Goal: Check status: Check status

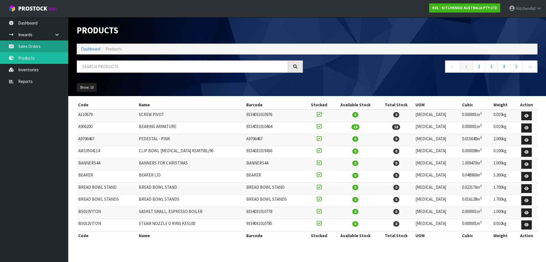
click at [34, 47] on link "Sales Orders" at bounding box center [34, 46] width 68 height 12
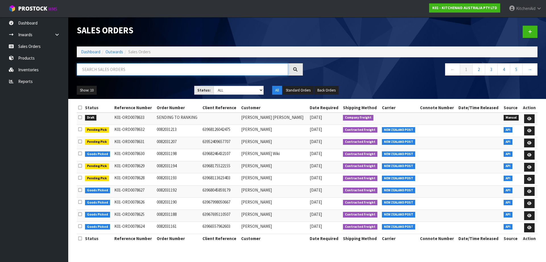
click at [126, 69] on input "text" at bounding box center [182, 69] width 211 height 12
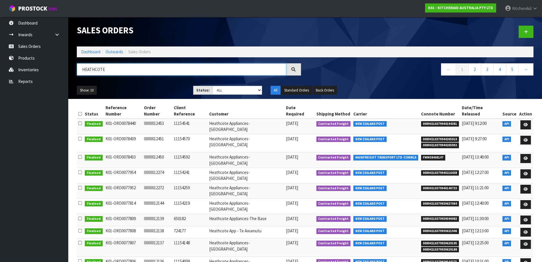
type input "HEATHCOTE"
drag, startPoint x: 200, startPoint y: 150, endPoint x: 177, endPoint y: 149, distance: 23.1
click at [177, 152] on td "11154592" at bounding box center [189, 159] width 35 height 15
copy td "11154592"
click at [526, 156] on icon at bounding box center [526, 158] width 4 height 4
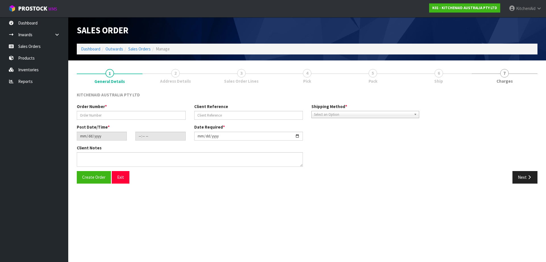
type input "0000012450"
type input "11154592"
type input "[DATE]"
type input "11:32:06.000"
type input "[DATE]"
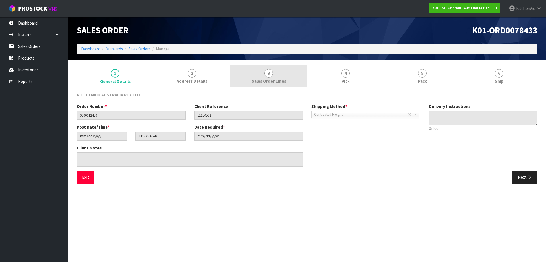
click at [271, 81] on span "Sales Order Lines" at bounding box center [269, 81] width 34 height 6
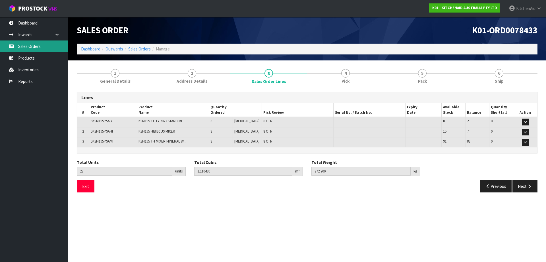
click at [39, 48] on link "Sales Orders" at bounding box center [34, 46] width 68 height 12
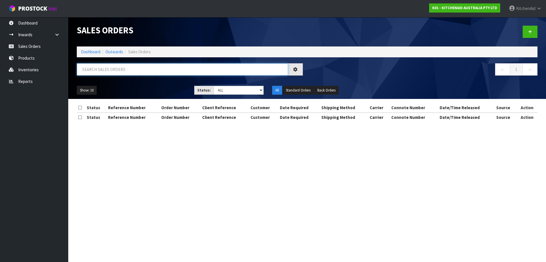
click at [109, 68] on input "text" at bounding box center [182, 69] width 211 height 12
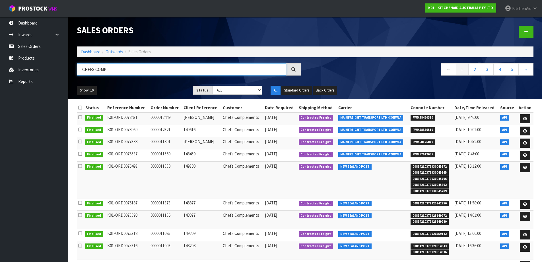
type input "CHEFS COMP"
